Goal: Task Accomplishment & Management: Manage account settings

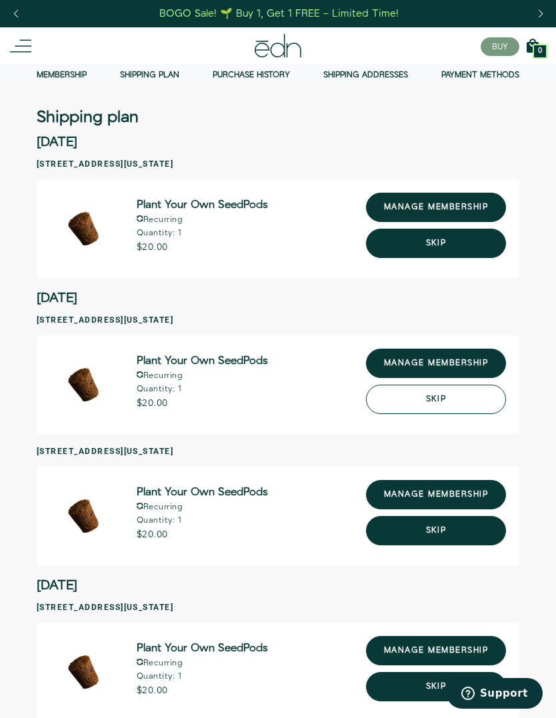
click at [482, 400] on button "Skip" at bounding box center [436, 398] width 140 height 29
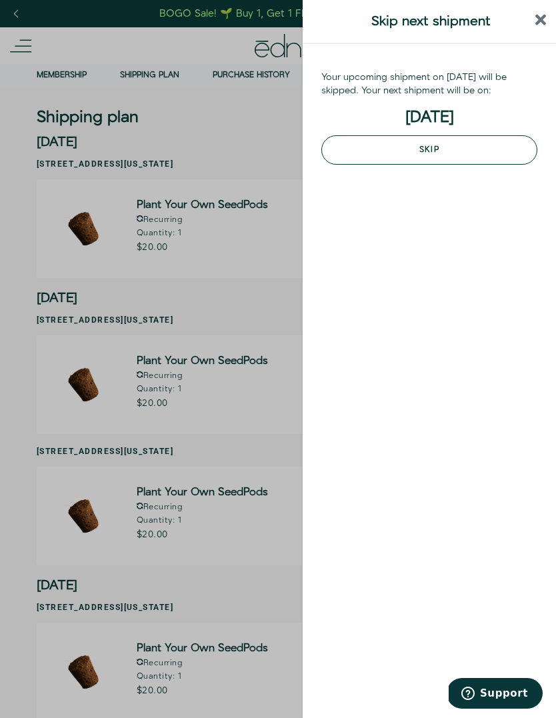
click at [486, 151] on button "Skip" at bounding box center [429, 149] width 216 height 29
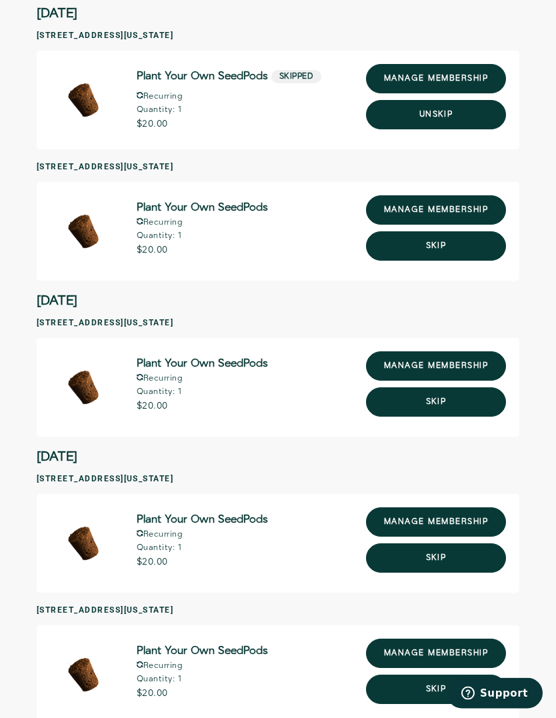
scroll to position [279, 0]
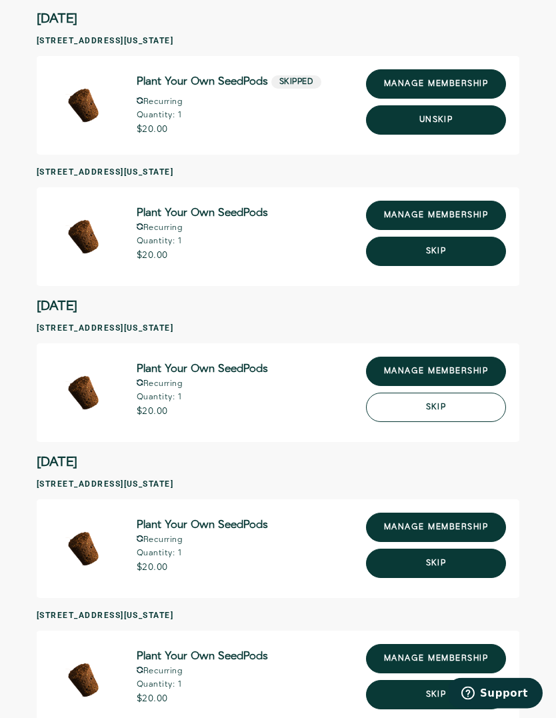
click at [448, 406] on button "Skip" at bounding box center [436, 407] width 140 height 29
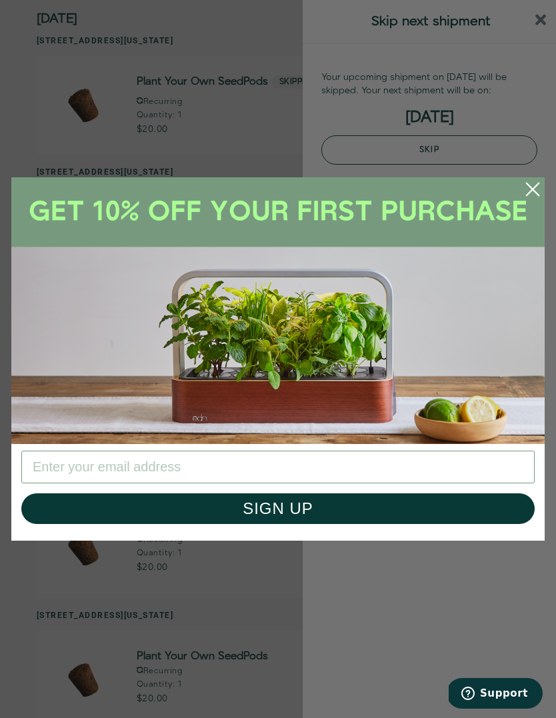
click at [477, 149] on button "Skip" at bounding box center [429, 149] width 216 height 29
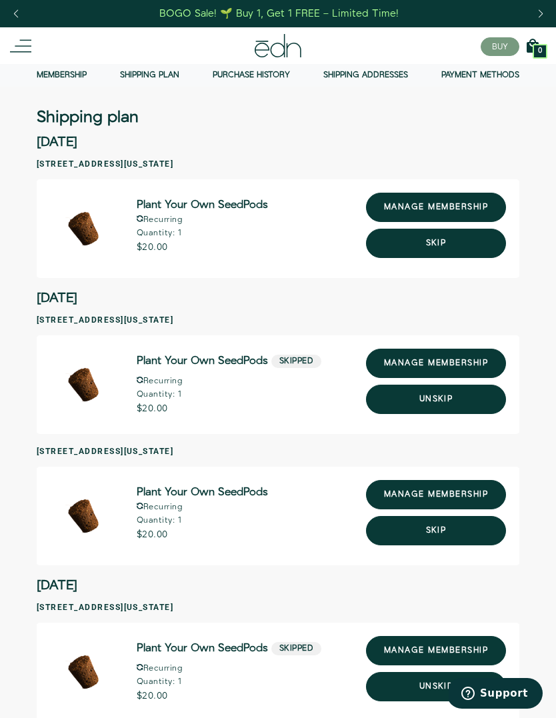
scroll to position [279, 0]
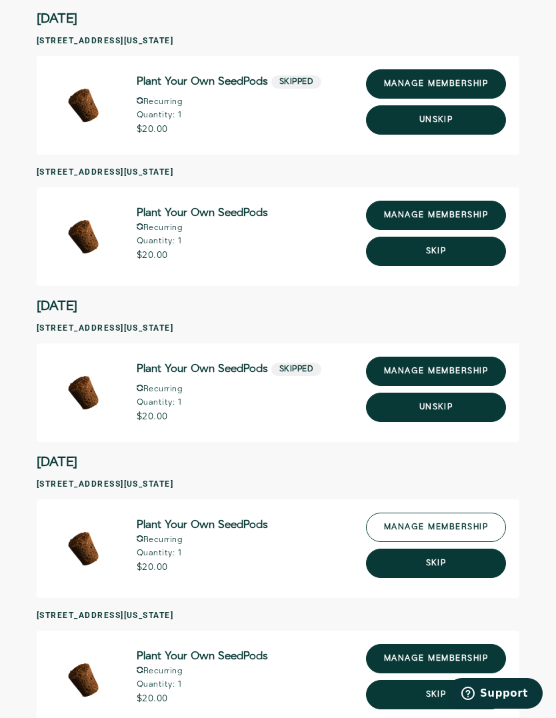
click at [464, 522] on link "manage membership" at bounding box center [436, 526] width 140 height 29
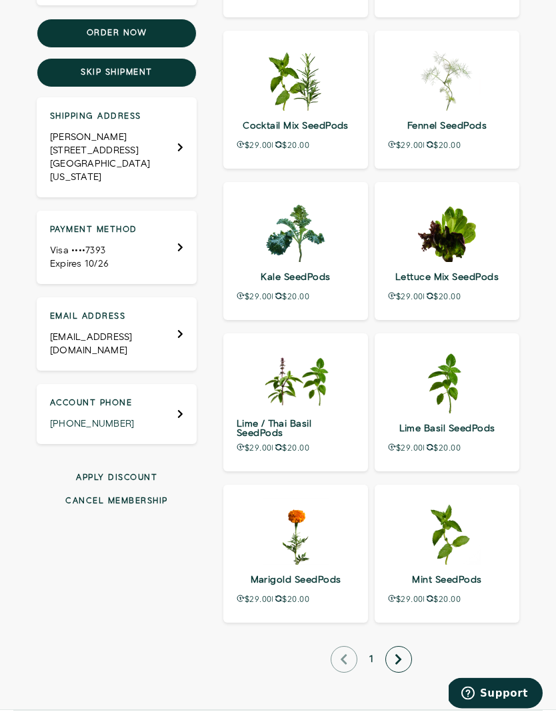
scroll to position [444, 0]
click at [403, 654] on button "next page" at bounding box center [398, 659] width 27 height 27
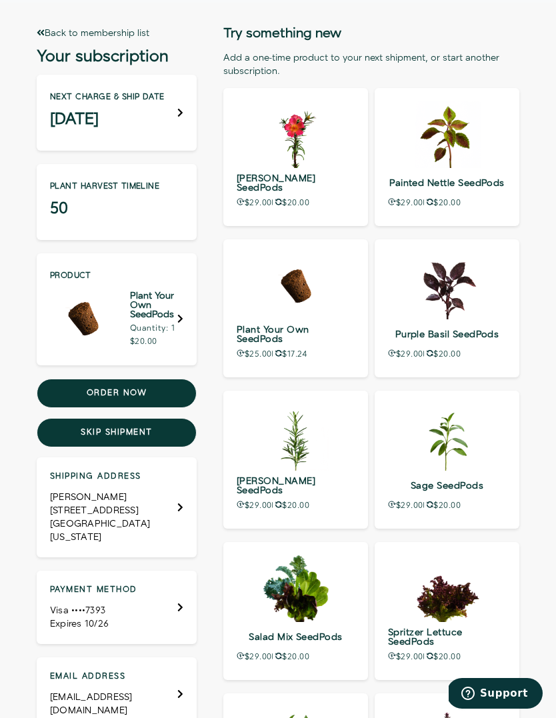
scroll to position [83, 0]
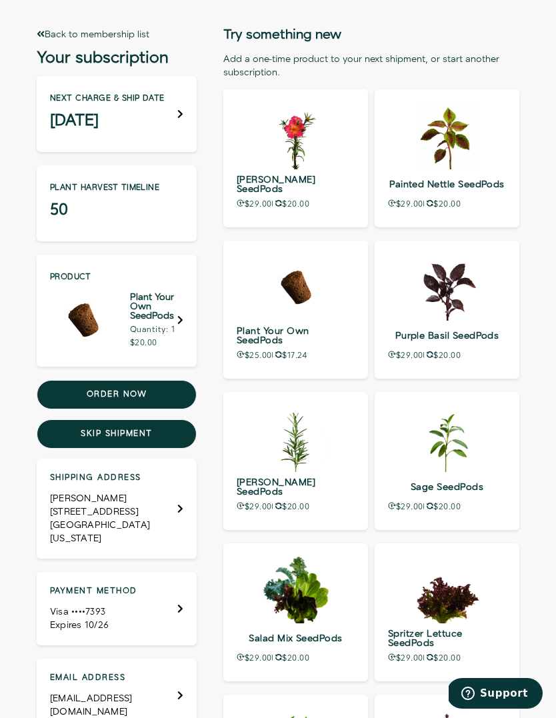
click at [176, 319] on h5 "Plant Your Own SeedPods" at bounding box center [153, 307] width 47 height 28
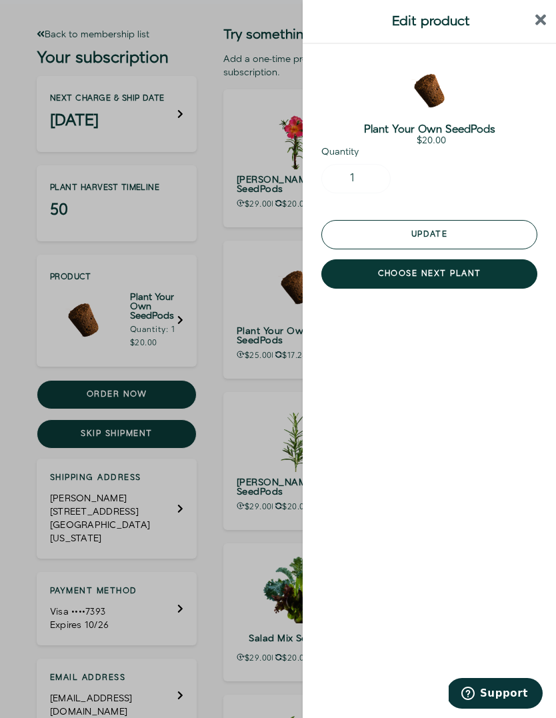
click at [452, 236] on button "Update" at bounding box center [429, 234] width 216 height 29
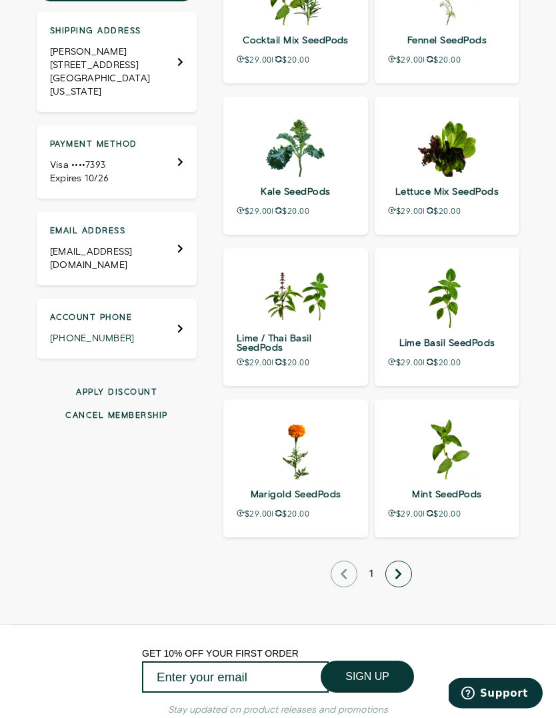
scroll to position [529, 0]
click at [409, 565] on button "next page" at bounding box center [398, 573] width 27 height 27
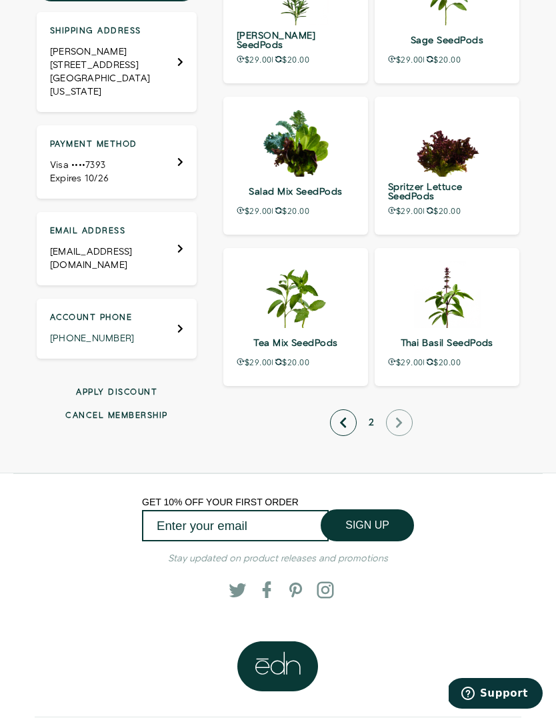
click at [408, 572] on div "Twitter Facebook Pinterest Instagram" at bounding box center [278, 589] width 444 height 38
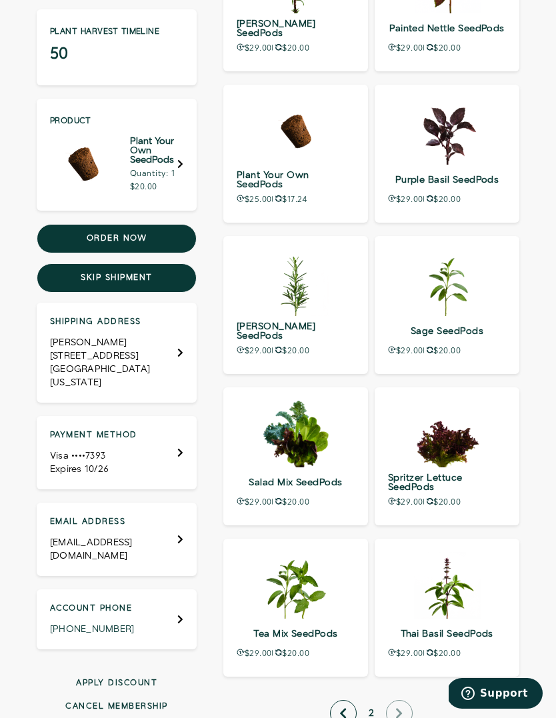
scroll to position [0, 0]
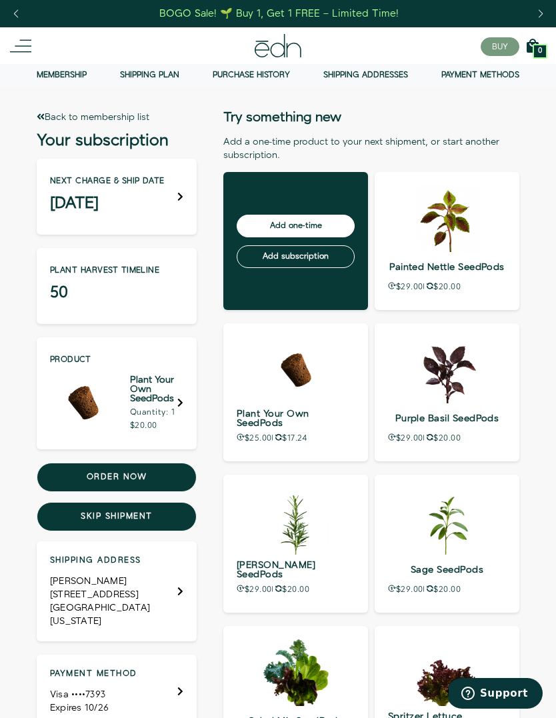
click at [324, 222] on input "Add one-time" at bounding box center [296, 226] width 118 height 23
type input "Processing…"
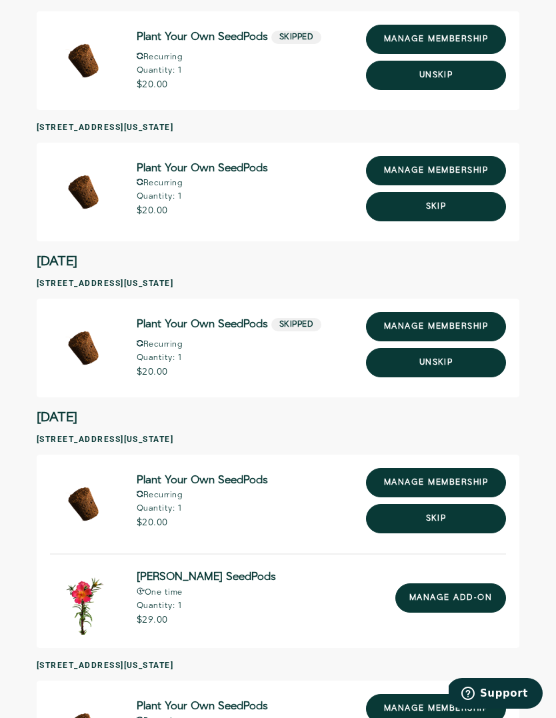
scroll to position [370, 0]
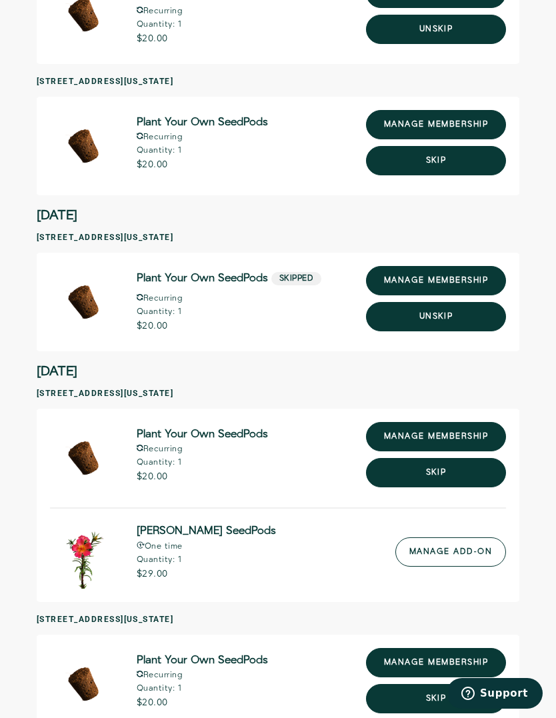
click at [475, 558] on link "Manage add-on" at bounding box center [450, 551] width 111 height 29
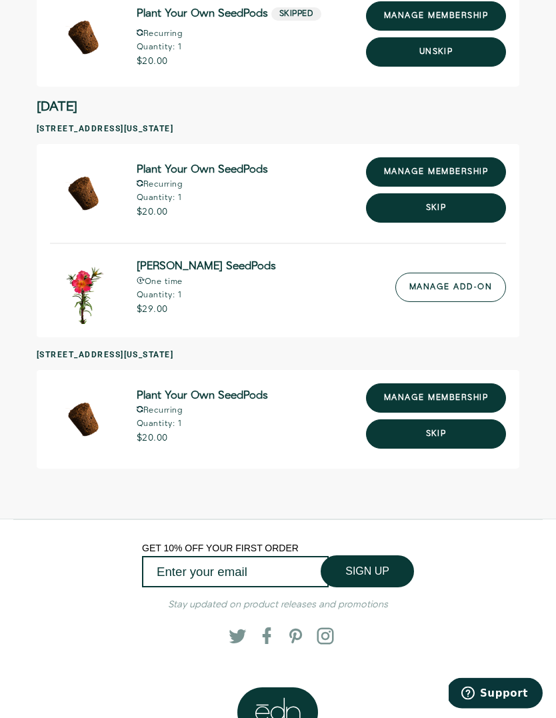
scroll to position [376, 0]
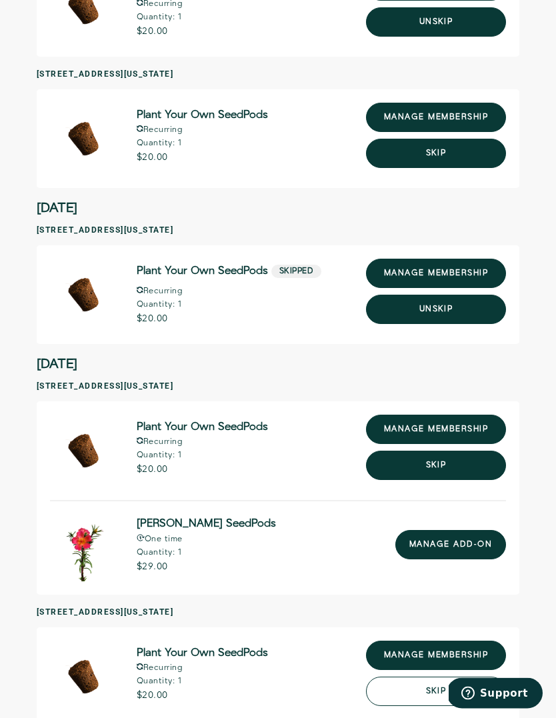
click at [442, 693] on button "Skip" at bounding box center [436, 691] width 140 height 29
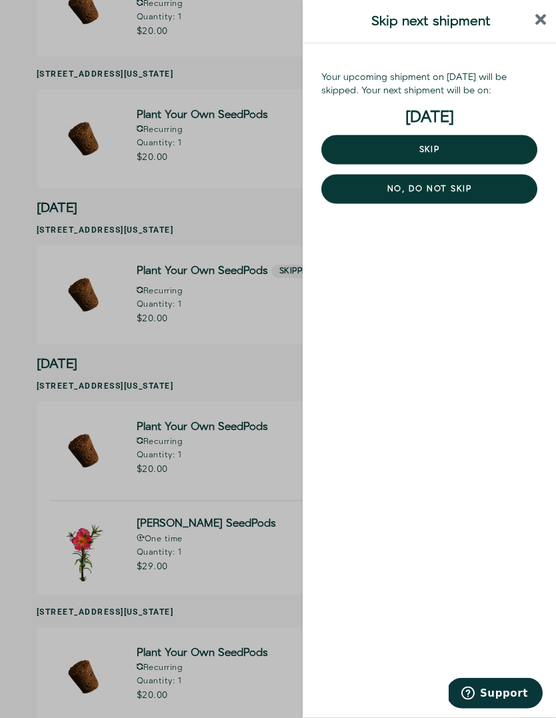
scroll to position [377, 0]
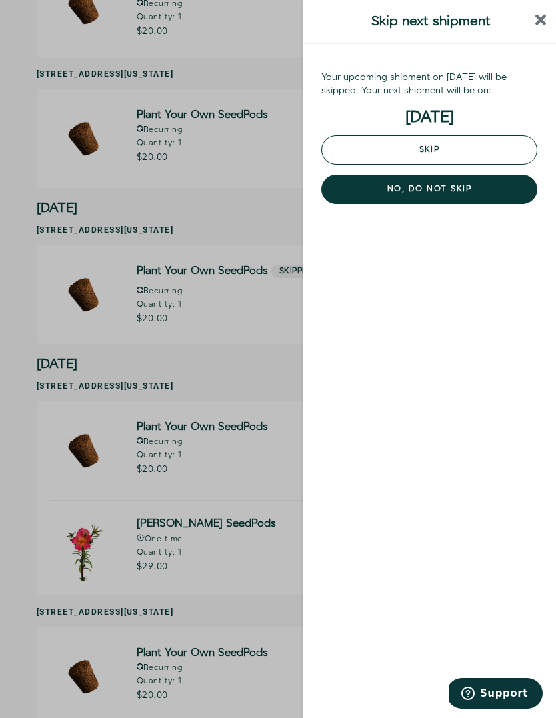
click at [466, 147] on button "Skip" at bounding box center [429, 149] width 216 height 29
